Goal: Task Accomplishment & Management: Complete application form

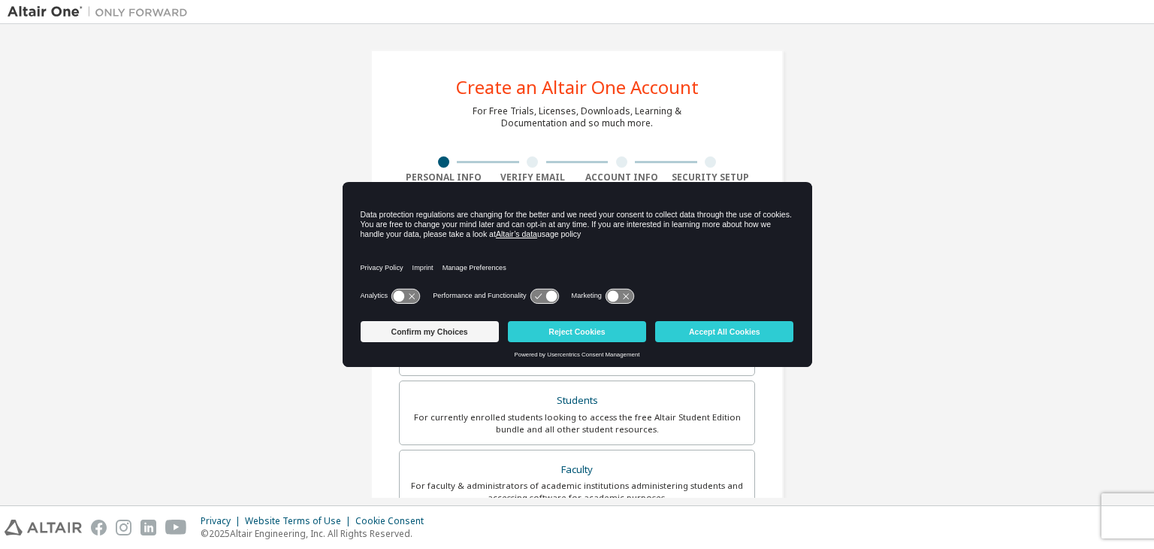
click at [535, 247] on div "Privacy Policy Imprint Manage Preferences" at bounding box center [578, 263] width 434 height 43
click at [403, 294] on icon at bounding box center [399, 295] width 11 height 11
click at [441, 328] on button "Confirm my Choices" at bounding box center [430, 331] width 138 height 21
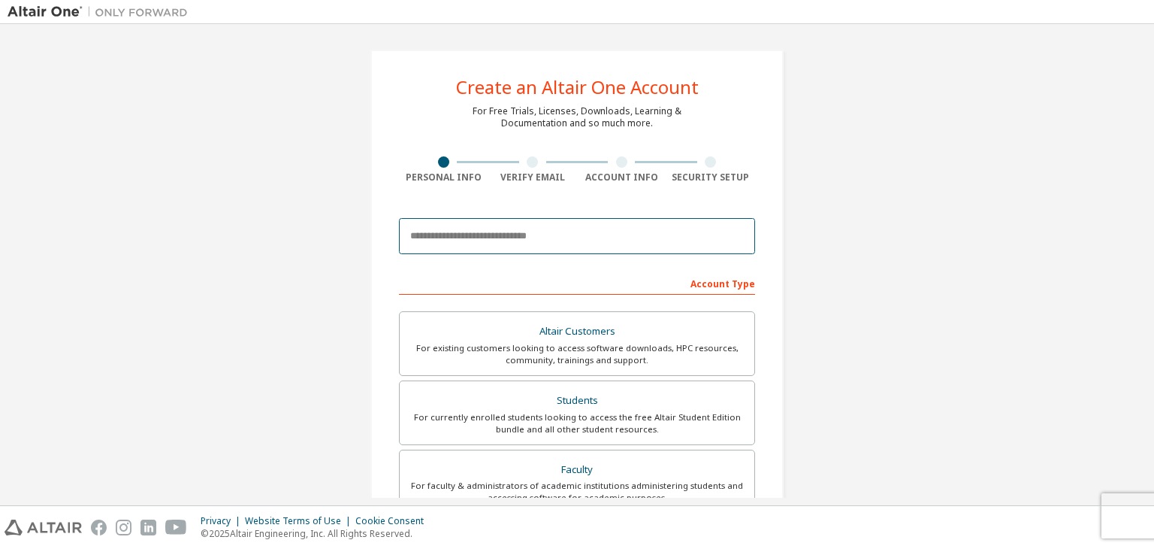
click at [454, 234] on input "email" at bounding box center [577, 236] width 356 height 36
type input "**********"
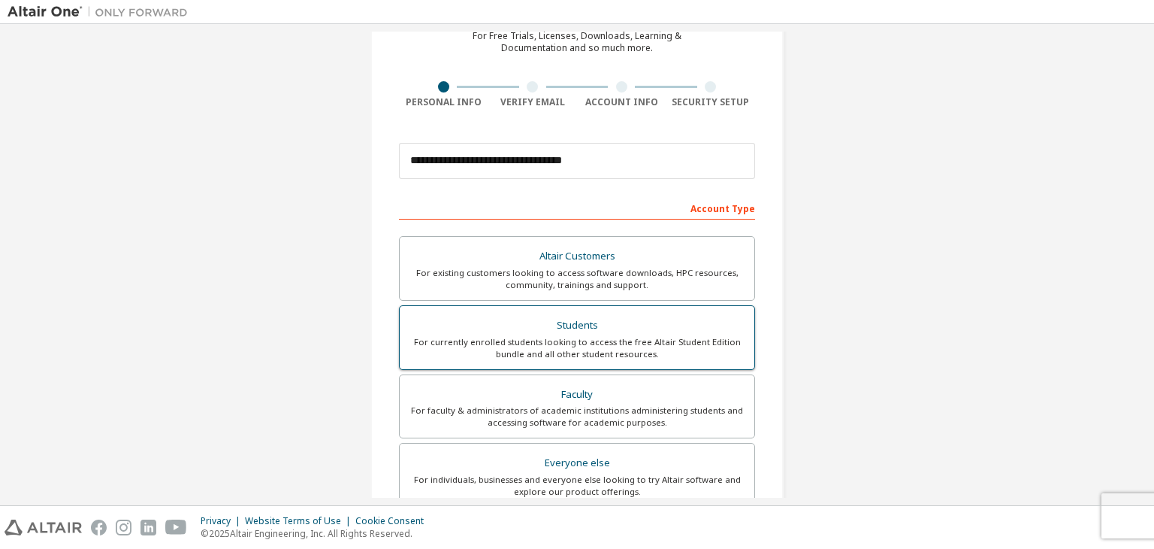
click at [610, 336] on div "For currently enrolled students looking to access the free Altair Student Editi…" at bounding box center [577, 348] width 337 height 24
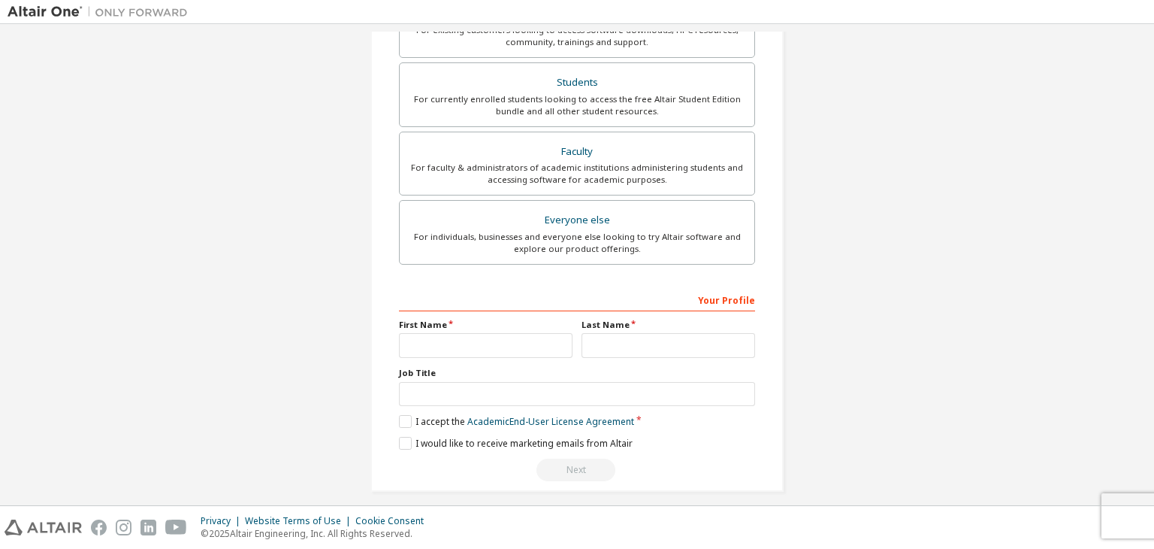
scroll to position [327, 0]
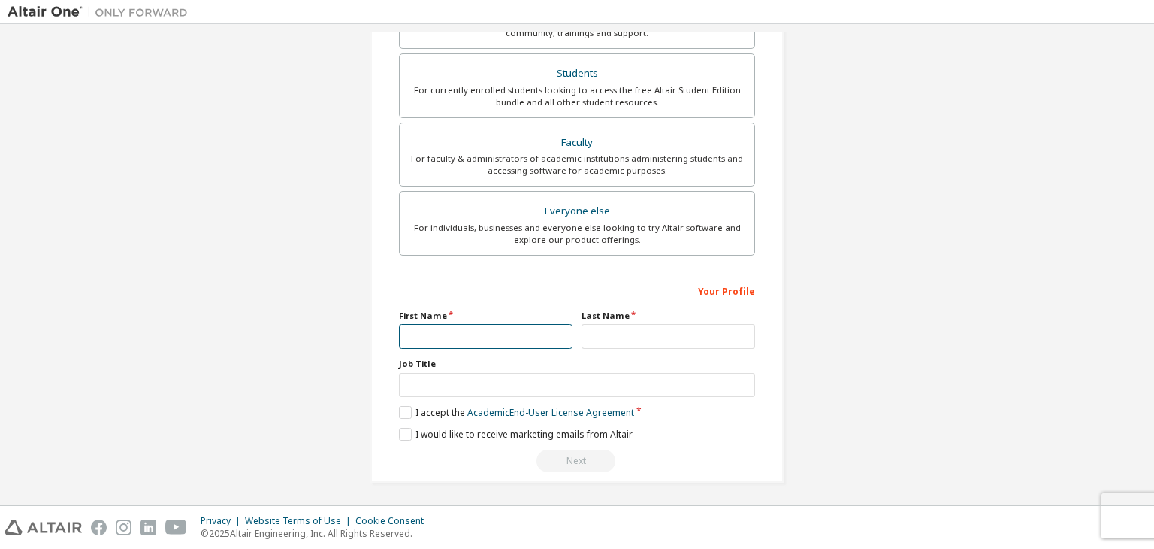
click at [439, 334] on input "text" at bounding box center [486, 336] width 174 height 25
type input "*****"
type input "********"
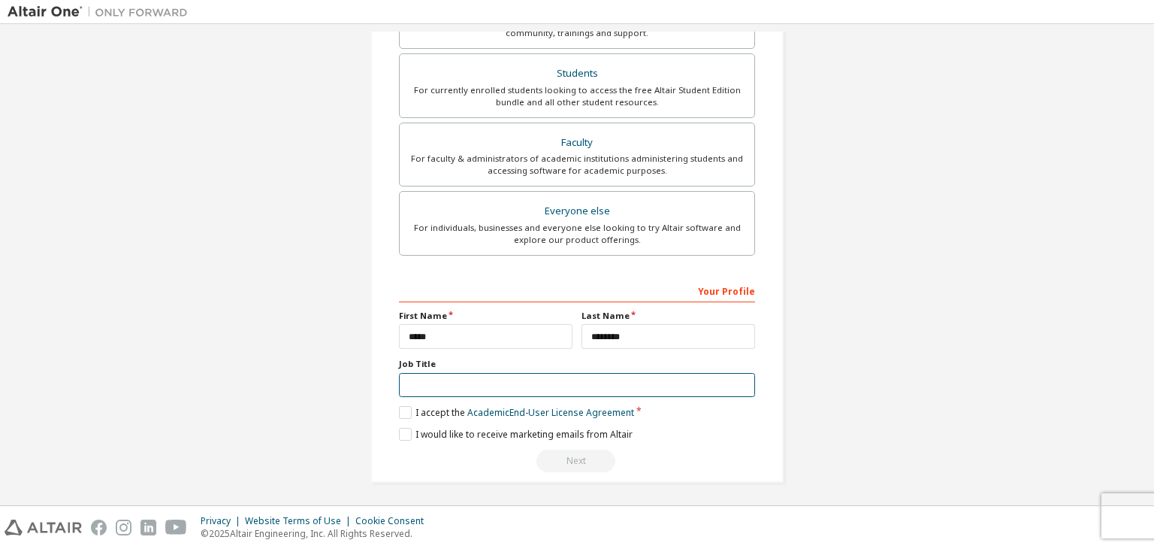
click at [486, 391] on input "text" at bounding box center [577, 385] width 356 height 25
type input "*******"
click at [408, 407] on label "I accept the Academic End-User License Agreement" at bounding box center [516, 412] width 235 height 13
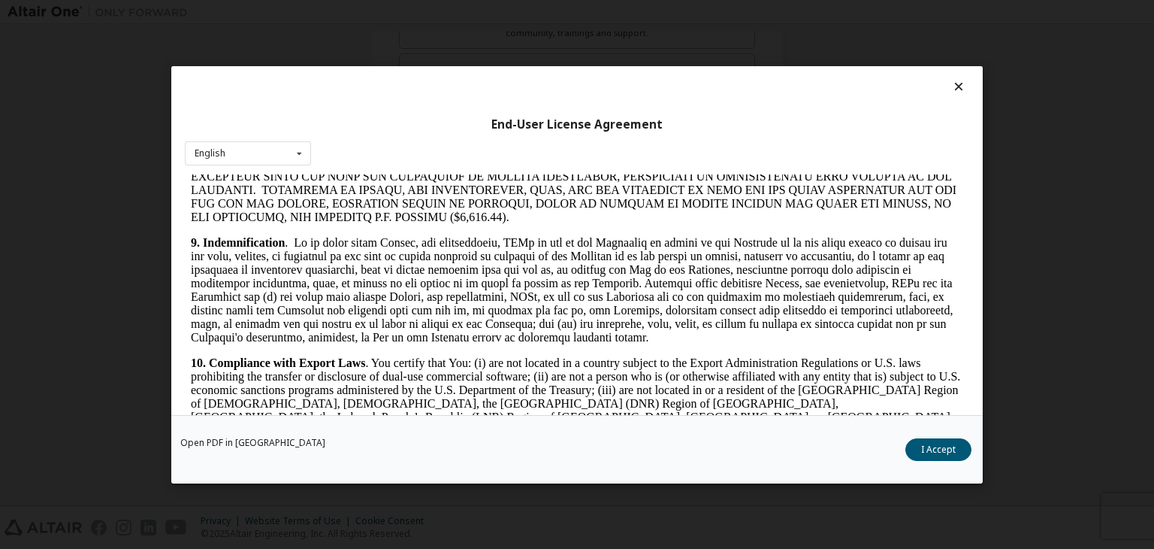
scroll to position [23, 0]
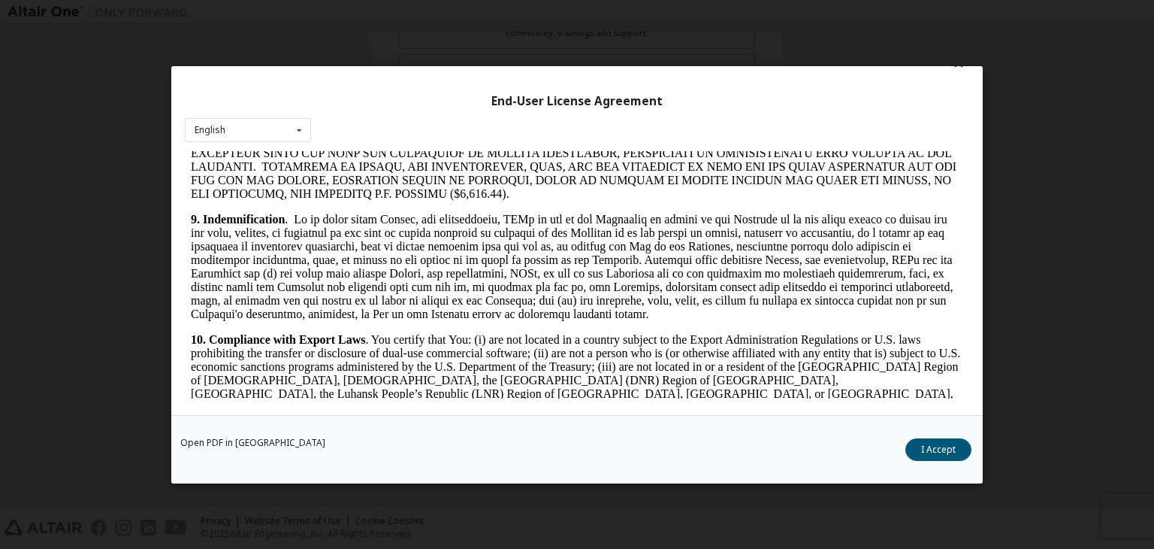
click at [936, 446] on button "I Accept" at bounding box center [939, 449] width 66 height 23
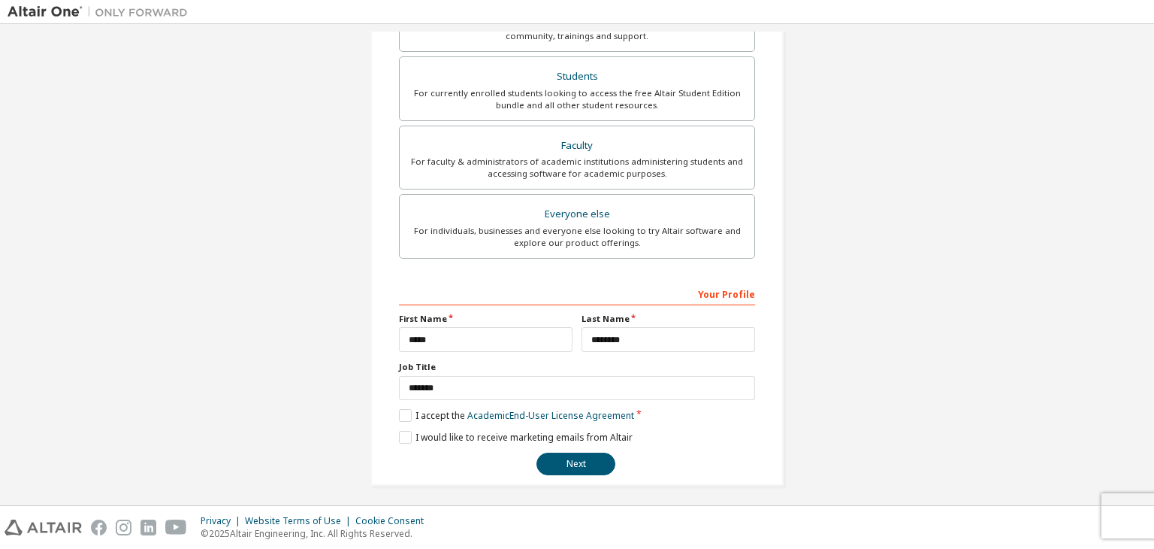
scroll to position [327, 0]
click at [570, 458] on button "Next" at bounding box center [576, 460] width 79 height 23
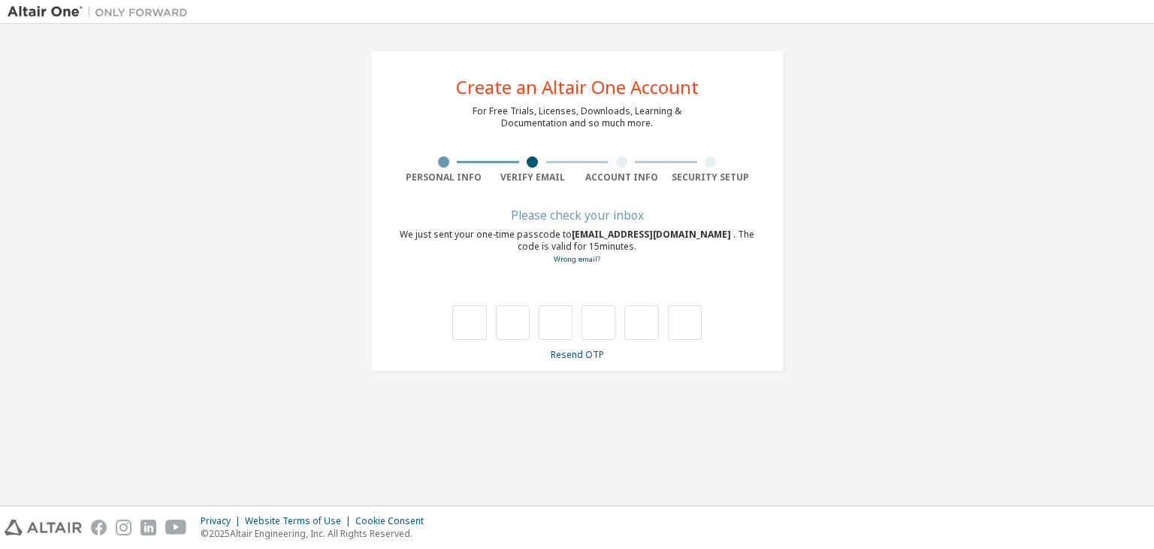
scroll to position [0, 0]
click at [471, 328] on div at bounding box center [469, 322] width 34 height 35
type input "*"
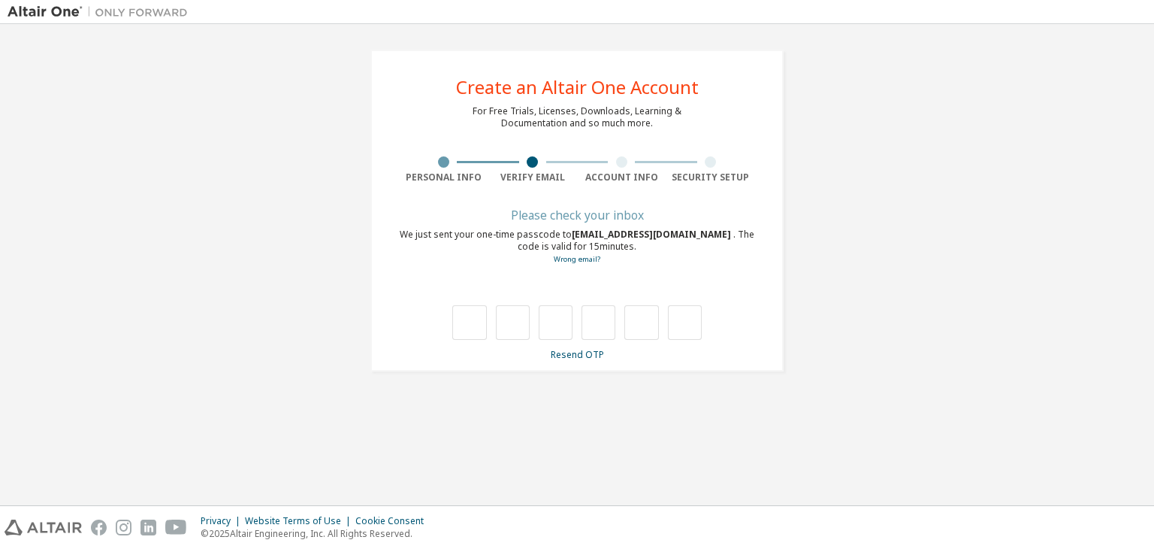
type input "*"
